Goal: Transaction & Acquisition: Download file/media

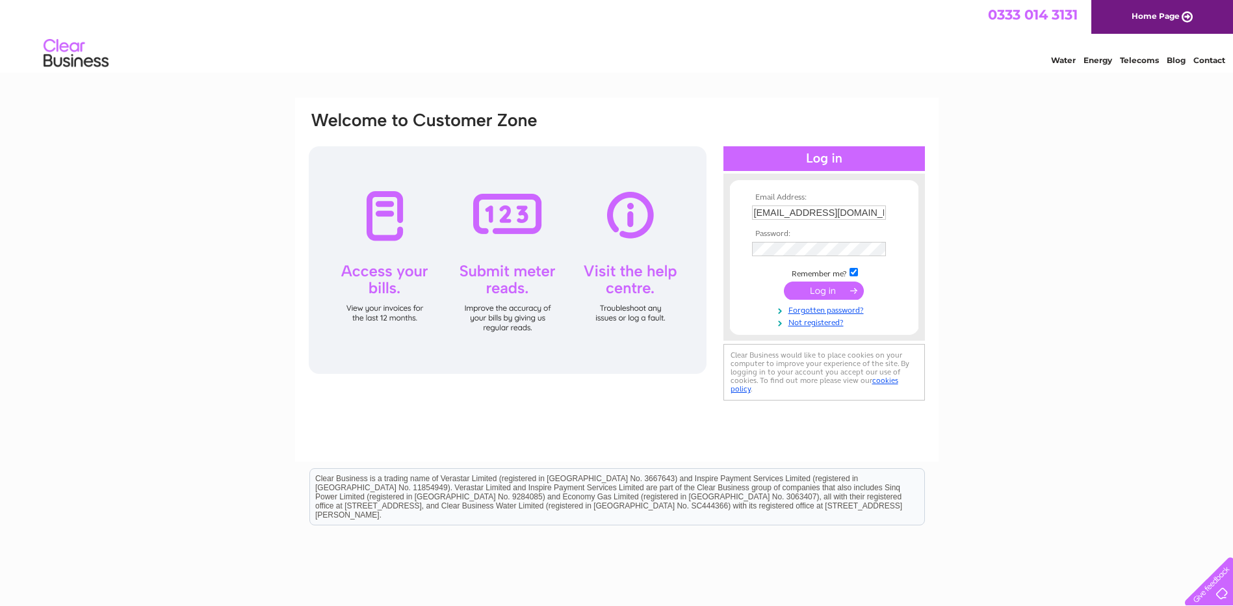
click at [865, 211] on input "[EMAIL_ADDRESS][DOMAIN_NAME]" at bounding box center [819, 212] width 134 height 14
type input "t"
click at [1053, 377] on div "Email Address: Password:" at bounding box center [616, 391] width 1233 height 587
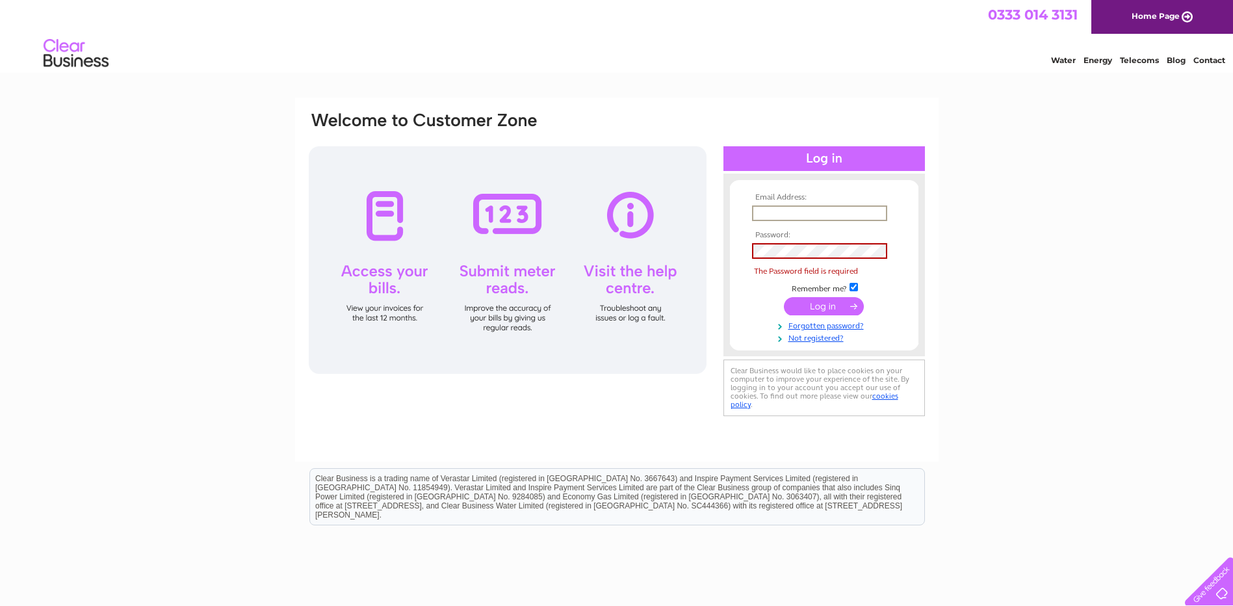
paste input "[EMAIL_ADDRESS][DOMAIN_NAME]"
type input "[EMAIL_ADDRESS][DOMAIN_NAME]"
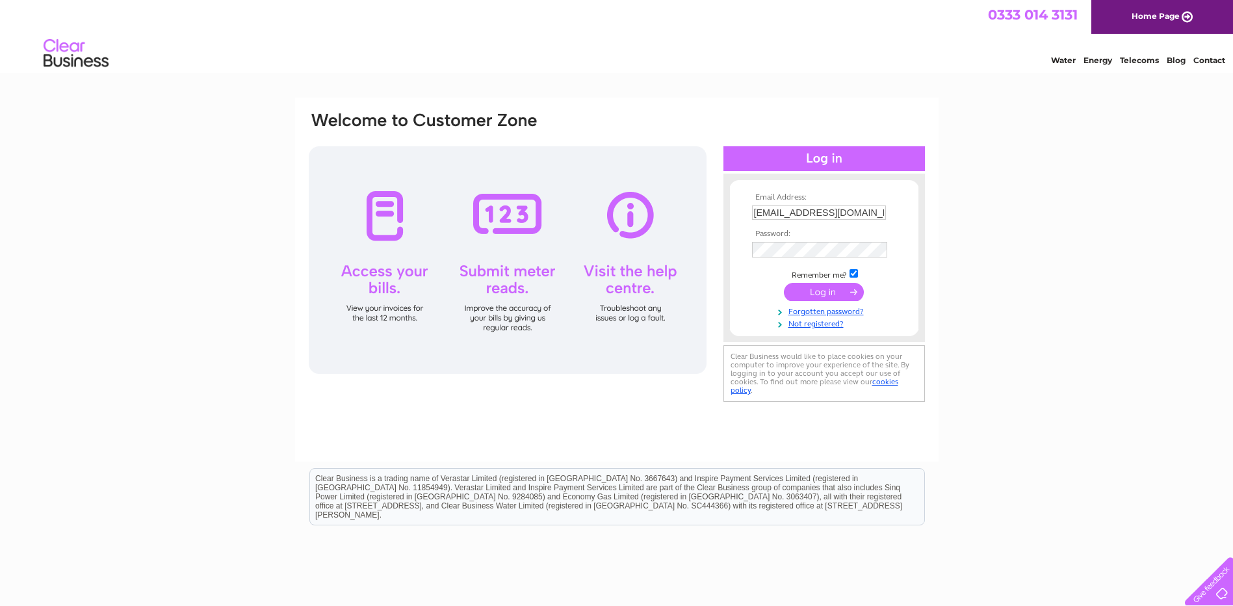
click at [1031, 393] on div "Email Address: [EMAIL_ADDRESS][DOMAIN_NAME] Password:" at bounding box center [616, 391] width 1233 height 587
click at [821, 291] on input "submit" at bounding box center [824, 291] width 80 height 18
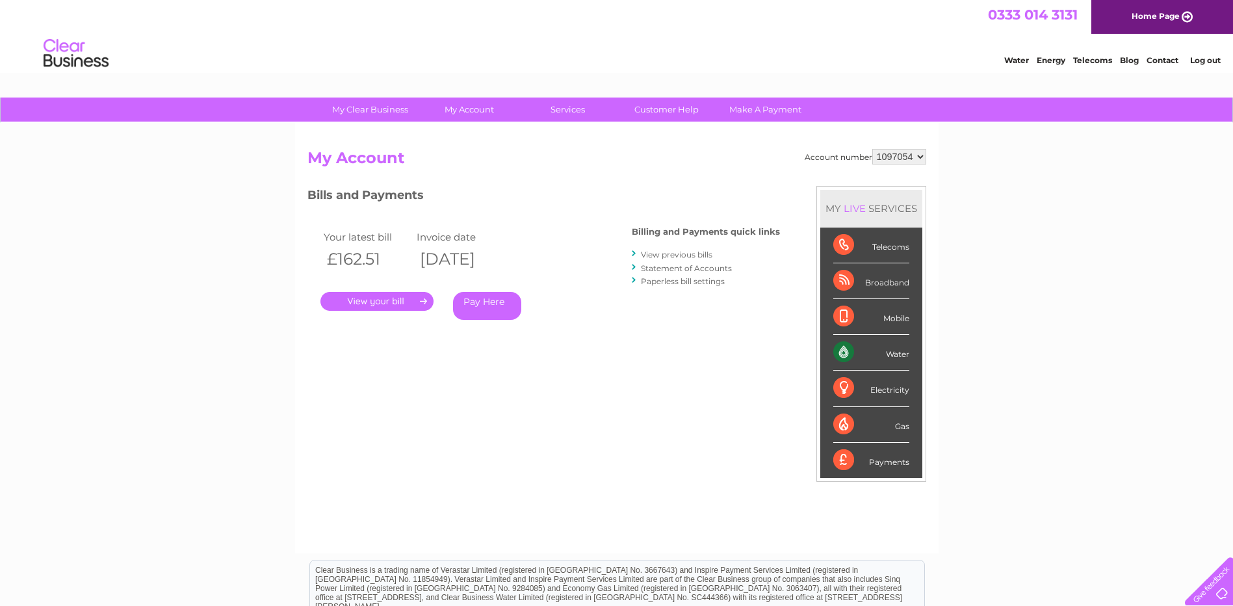
click at [657, 258] on link "View previous bills" at bounding box center [677, 255] width 72 height 10
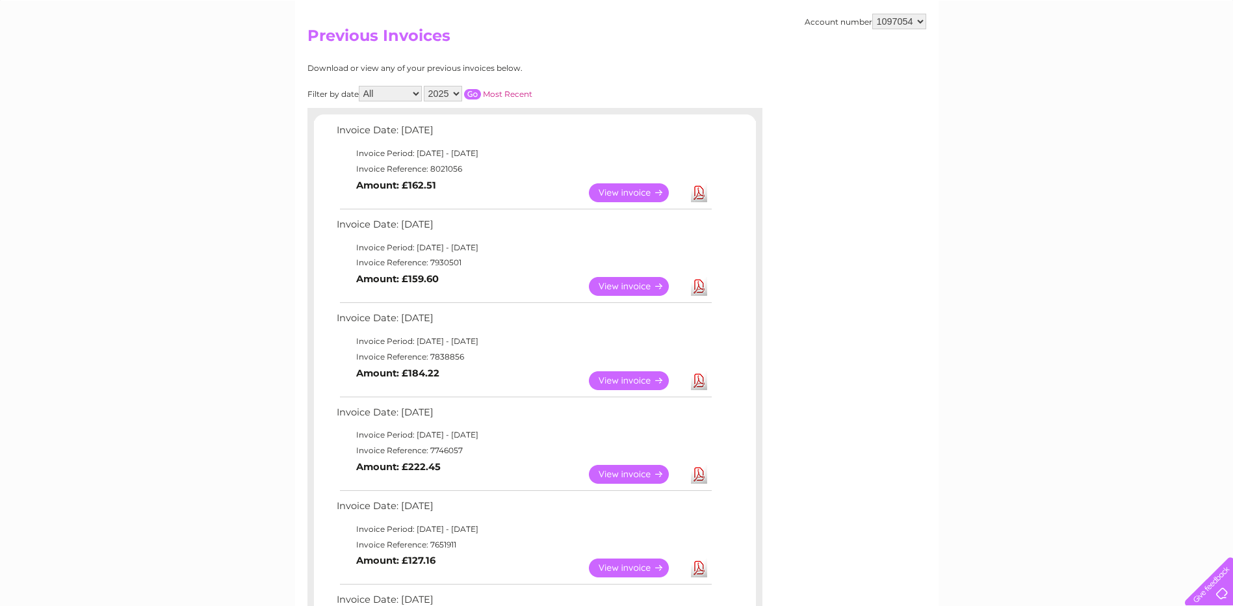
scroll to position [130, 0]
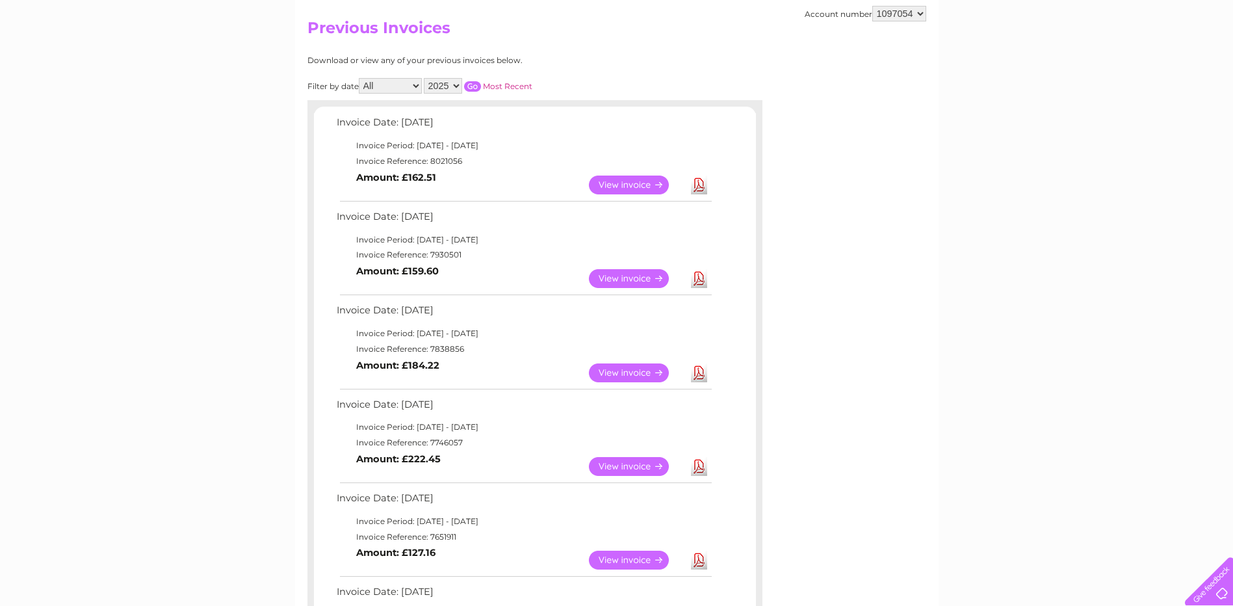
click at [696, 468] on link "Download" at bounding box center [699, 466] width 16 height 19
click at [700, 378] on link "Download" at bounding box center [699, 372] width 16 height 19
click at [698, 278] on link "Download" at bounding box center [699, 278] width 16 height 19
click at [701, 183] on link "Download" at bounding box center [699, 185] width 16 height 19
